Goal: Task Accomplishment & Management: Manage account settings

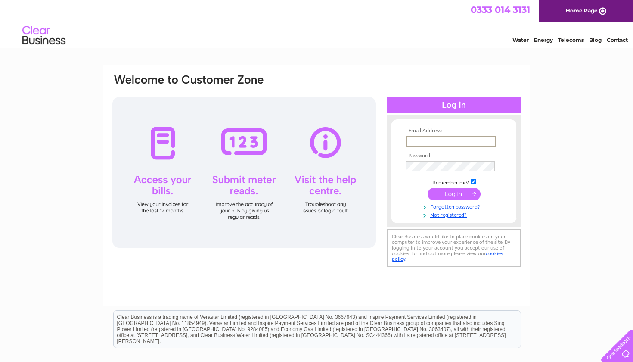
type input "paul@theoldsaltloft.com"
click at [454, 193] on input "submit" at bounding box center [454, 194] width 53 height 12
click at [457, 195] on input "submit" at bounding box center [454, 194] width 53 height 12
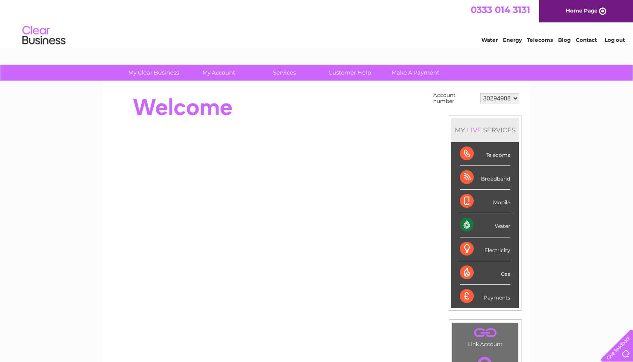
click at [485, 228] on div "Water" at bounding box center [485, 225] width 50 height 24
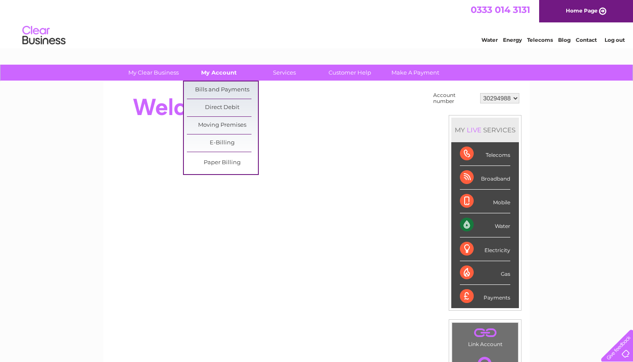
click at [215, 71] on link "My Account" at bounding box center [219, 73] width 71 height 16
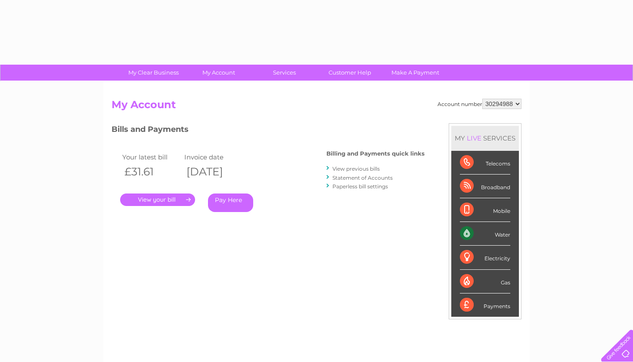
click at [221, 90] on div "Account number 30294988 My Account MY LIVE SERVICES Telecoms Broadband Mobile W…" at bounding box center [316, 223] width 426 height 285
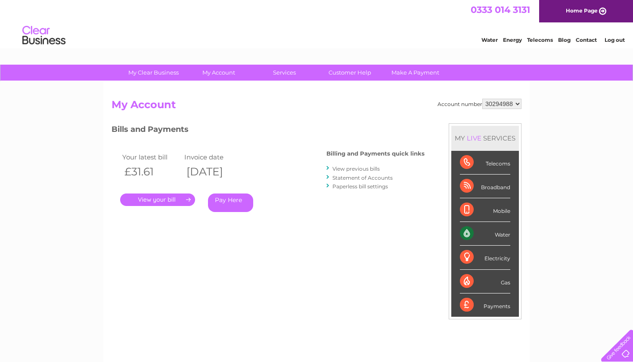
click at [166, 197] on link "." at bounding box center [157, 199] width 75 height 12
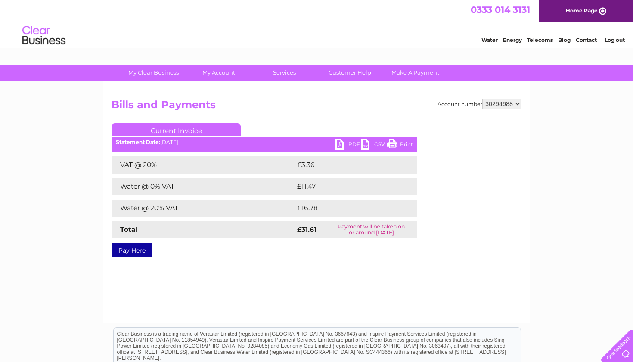
click at [351, 144] on link "PDF" at bounding box center [349, 145] width 26 height 12
click at [611, 38] on link "Log out" at bounding box center [615, 40] width 20 height 6
